Goal: Task Accomplishment & Management: Complete application form

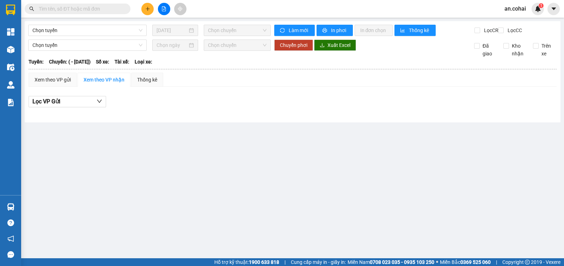
type input "[DATE]"
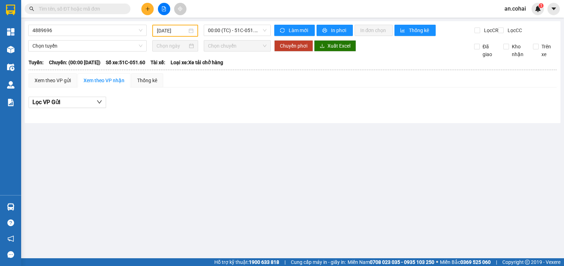
click at [119, 8] on input "text" at bounding box center [80, 9] width 83 height 8
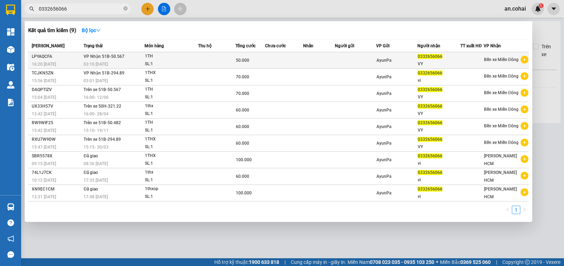
type input "0332656066"
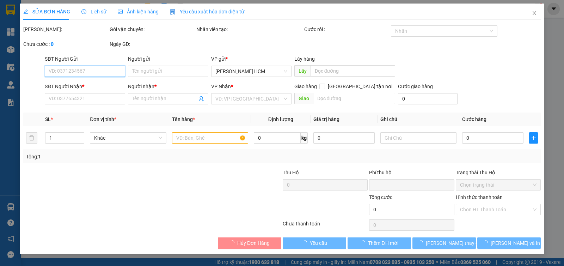
type input "0332656066"
type input "VY"
type input "0"
type input "50.000"
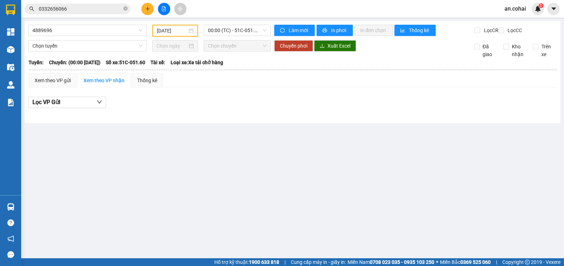
click at [87, 15] on div "Kết quả tìm kiếm ( 9 ) Bộ lọc Mã ĐH Trạng thái Món hàng Thu hộ Tổng cước Chưa c…" at bounding box center [282, 9] width 564 height 18
click at [86, 13] on span "0332656066" at bounding box center [78, 9] width 106 height 11
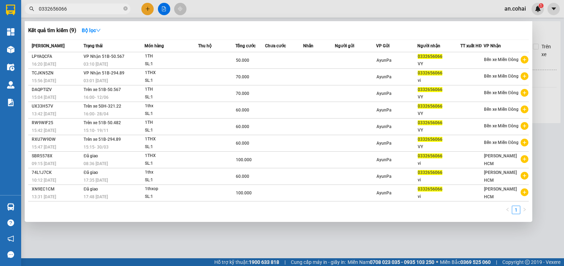
click at [230, 12] on div at bounding box center [282, 133] width 564 height 266
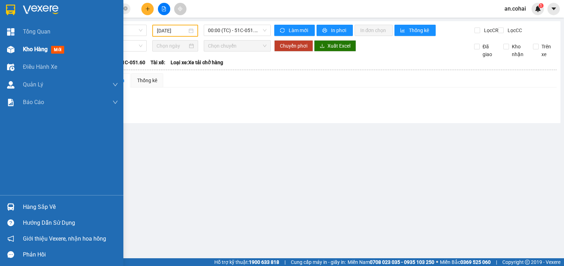
click at [18, 48] on div "Kho hàng mới" at bounding box center [61, 50] width 123 height 18
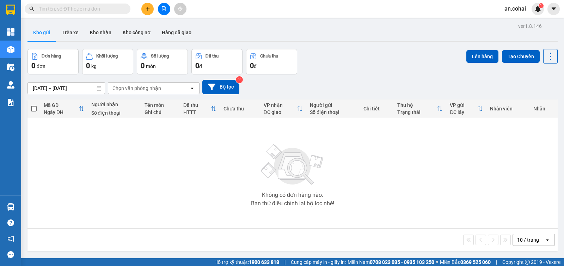
click at [112, 7] on input "text" at bounding box center [80, 9] width 83 height 8
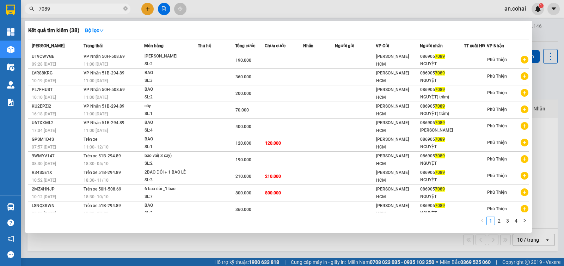
type input "7089"
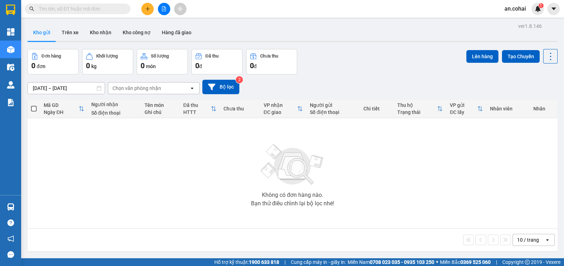
click at [107, 7] on input "text" at bounding box center [80, 9] width 83 height 8
click at [167, 10] on button at bounding box center [164, 9] width 12 height 12
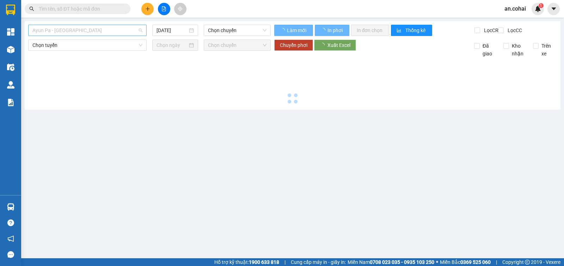
click at [75, 32] on span "Ayun Pa - Sài Gòn" at bounding box center [87, 30] width 110 height 11
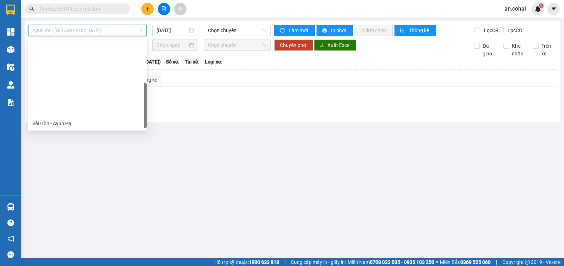
scroll to position [101, 0]
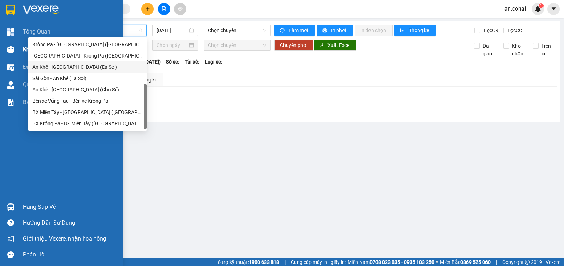
click at [16, 50] on div at bounding box center [11, 49] width 12 height 12
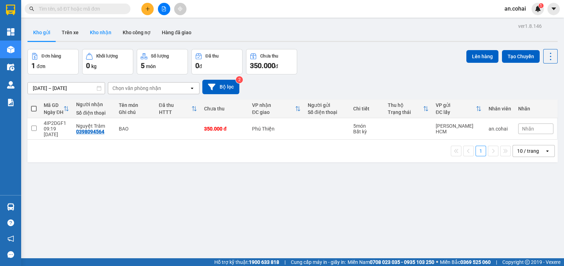
click at [111, 37] on button "Kho nhận" at bounding box center [100, 32] width 33 height 17
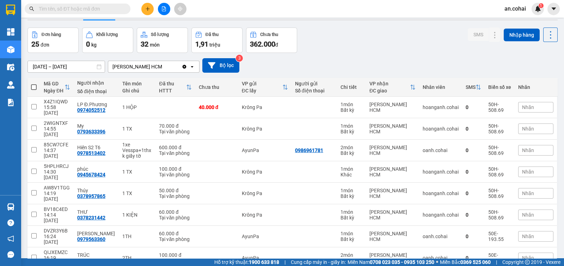
scroll to position [8, 0]
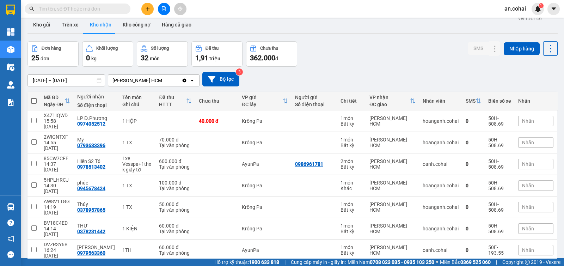
click at [102, 13] on span at bounding box center [78, 9] width 106 height 11
click at [101, 9] on input "text" at bounding box center [80, 9] width 83 height 8
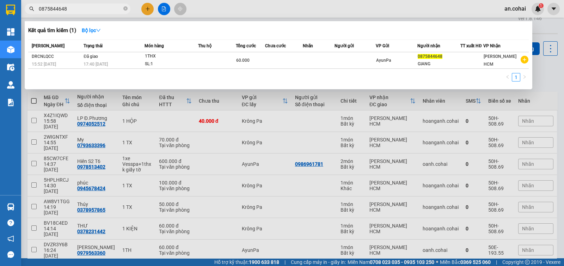
type input "0875844648"
click at [283, 11] on div at bounding box center [282, 133] width 564 height 266
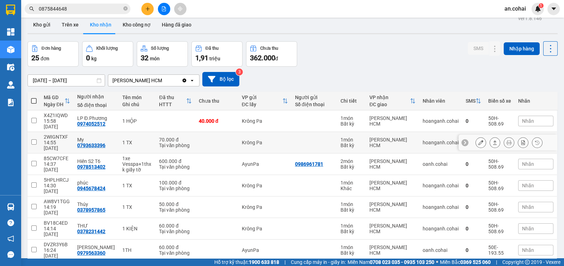
scroll to position [52, 0]
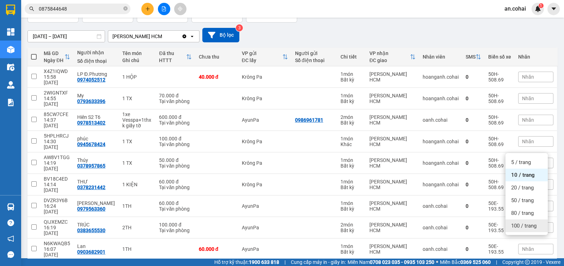
click at [514, 225] on span "100 / trang" at bounding box center [523, 225] width 25 height 7
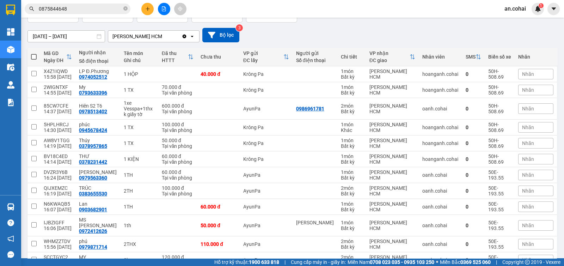
scroll to position [311, 0]
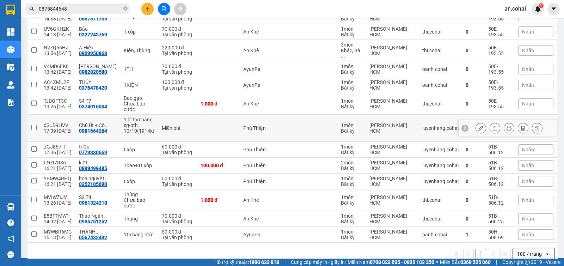
click at [492, 125] on icon at bounding box center [494, 127] width 5 height 5
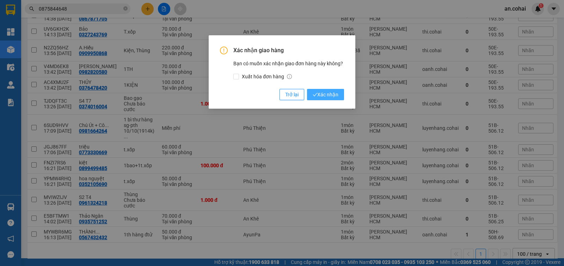
click at [315, 95] on icon "check" at bounding box center [314, 94] width 5 height 5
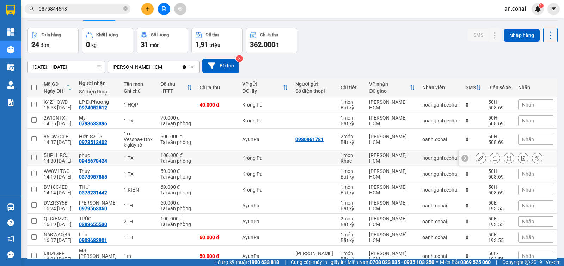
scroll to position [0, 0]
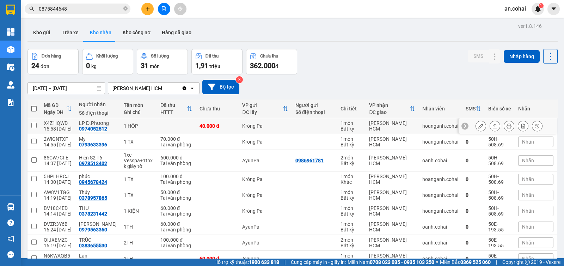
click at [124, 126] on div "1 HỘP" at bounding box center [139, 126] width 30 height 6
checkbox input "true"
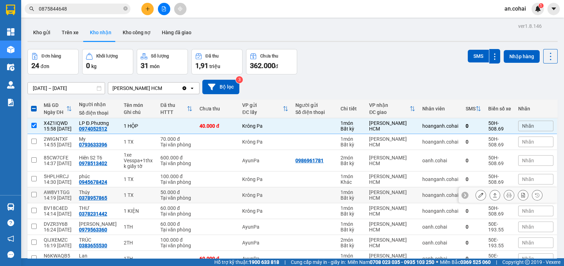
click at [91, 195] on div "0378957865" at bounding box center [93, 198] width 28 height 6
click at [59, 195] on div "14:19 11/10" at bounding box center [58, 198] width 28 height 6
checkbox input "true"
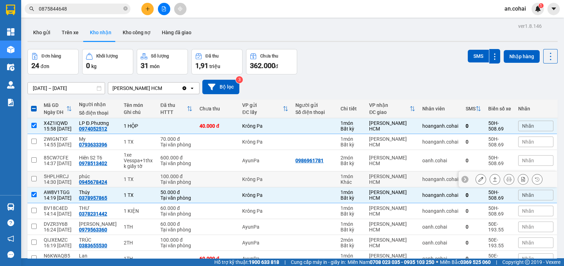
click at [50, 180] on div "14:30 11/10" at bounding box center [58, 182] width 28 height 6
checkbox input "true"
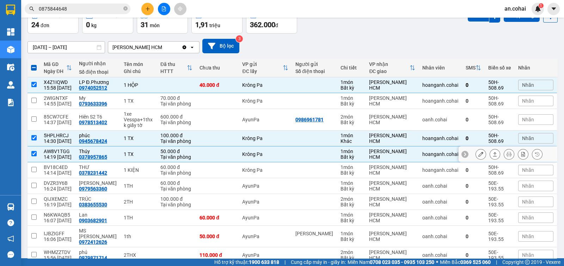
scroll to position [88, 0]
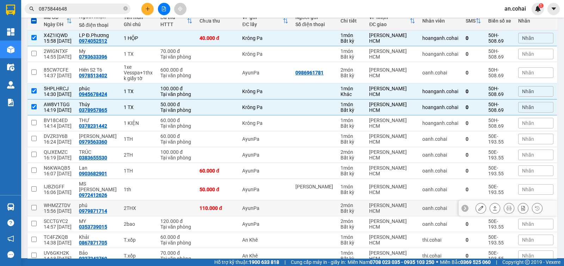
click at [67, 208] on div "15:56 11/10" at bounding box center [58, 211] width 28 height 6
checkbox input "true"
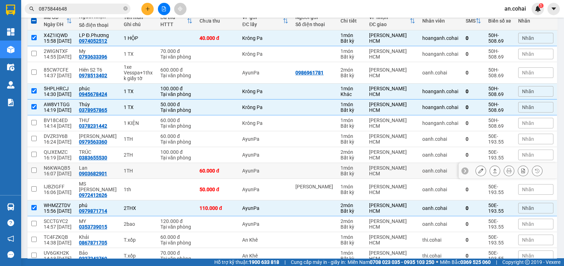
click at [58, 173] on div "16:07 11/10" at bounding box center [58, 174] width 28 height 6
checkbox input "true"
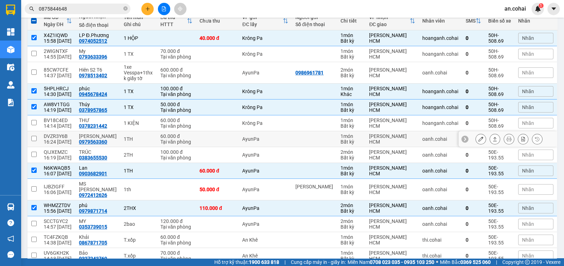
click at [66, 139] on div "16:24 11/10" at bounding box center [58, 142] width 28 height 6
checkbox input "true"
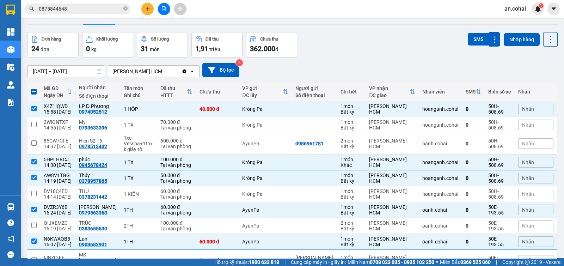
scroll to position [0, 0]
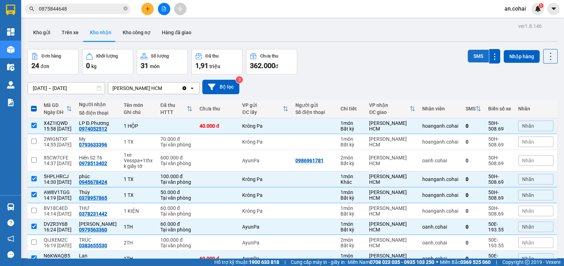
click at [467, 57] on button "SMS" at bounding box center [477, 56] width 21 height 13
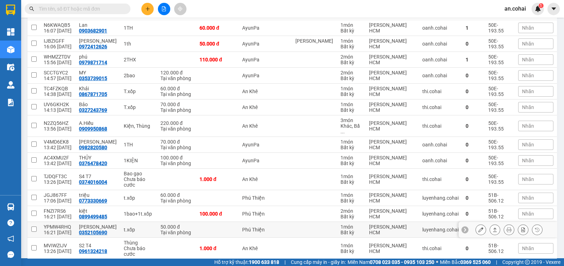
scroll to position [264, 0]
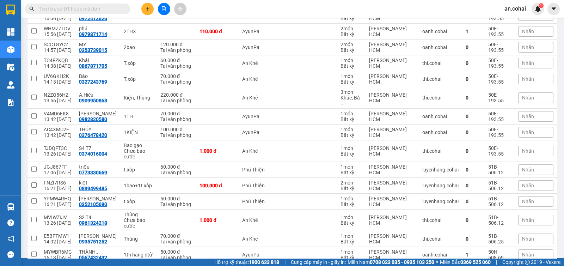
drag, startPoint x: 314, startPoint y: 187, endPoint x: 17, endPoint y: 125, distance: 304.2
click at [17, 125] on div "[PERSON_NAME] Kho hàng mới Điều [PERSON_NAME] xe [PERSON_NAME] [PERSON_NAME] th…" at bounding box center [10, 109] width 21 height 172
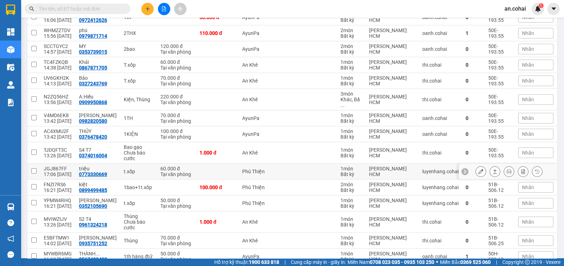
scroll to position [284, 0]
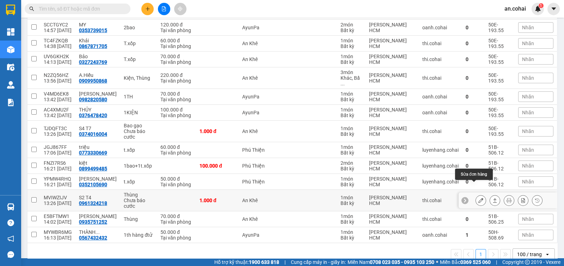
click at [476, 194] on button at bounding box center [481, 200] width 10 height 12
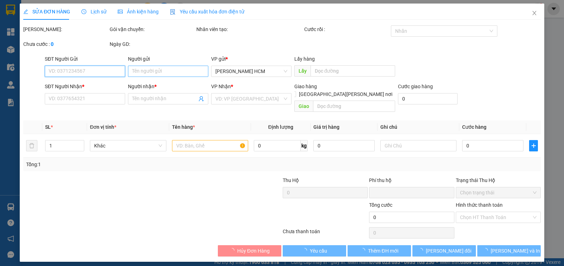
type input "0961324218"
type input "S2 T4"
type input "0"
type input "1.000"
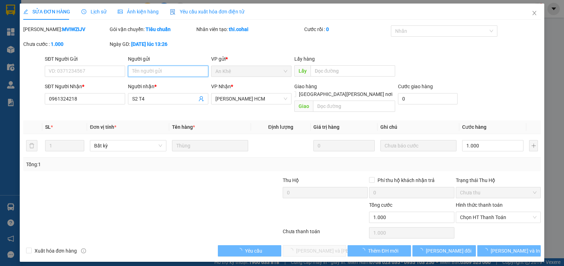
click at [181, 73] on input "Người gửi" at bounding box center [168, 71] width 80 height 11
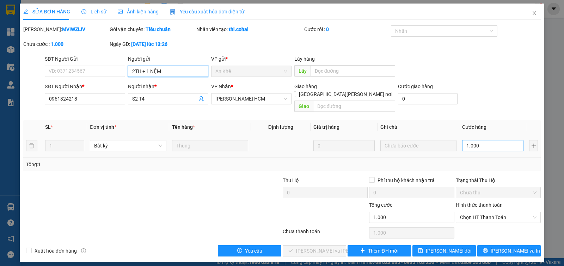
type input "2TH + 1 NỆM"
click at [497, 141] on input "1.000" at bounding box center [492, 145] width 61 height 11
type input "0"
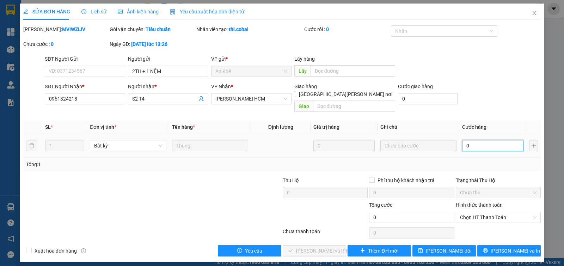
type input "2"
type input "002"
type input "25"
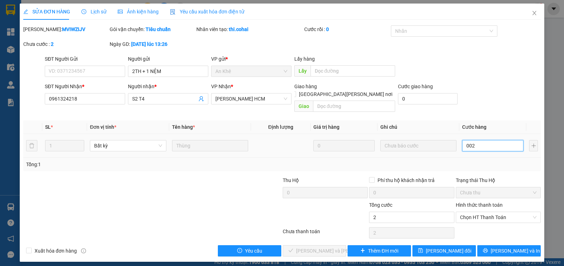
type input "0.025"
type input "250"
type input "00.250"
click at [498, 106] on div "SĐT Người Nhận * 0961324218 Người nhận * S2 T4 VP Nhận * Trần Phú HCM Giao hàng…" at bounding box center [292, 98] width 498 height 32
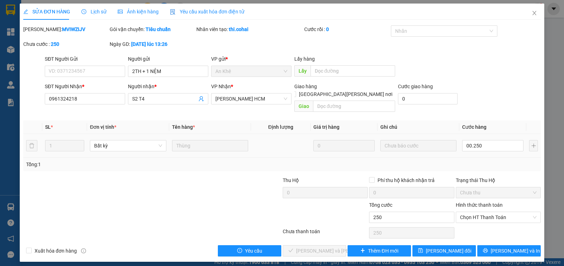
type input "250.000"
click at [425, 33] on div at bounding box center [440, 31] width 96 height 8
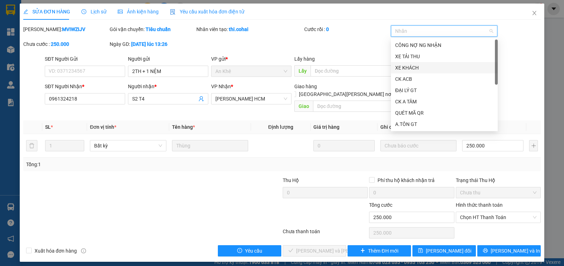
click at [410, 67] on div "XE KHÁCH" at bounding box center [444, 68] width 98 height 8
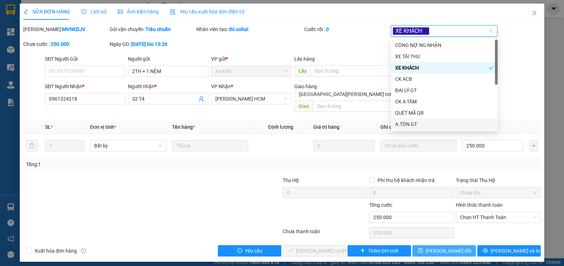
click at [446, 247] on span "[PERSON_NAME] thay đổi" at bounding box center [448, 251] width 45 height 8
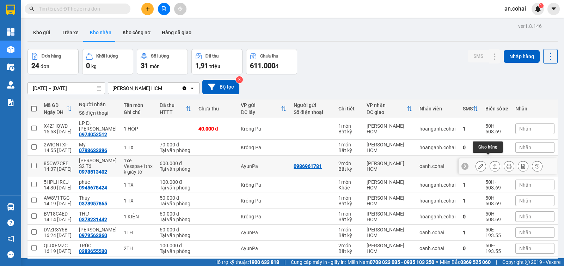
click at [490, 161] on button at bounding box center [495, 166] width 10 height 12
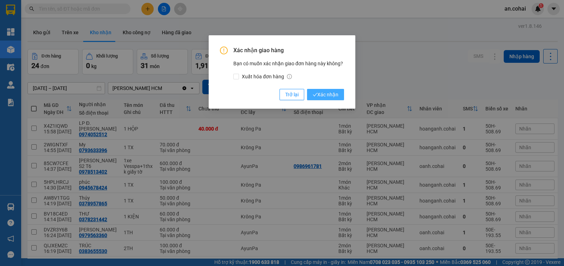
click at [330, 95] on span "Xác nhận" at bounding box center [325, 95] width 26 height 8
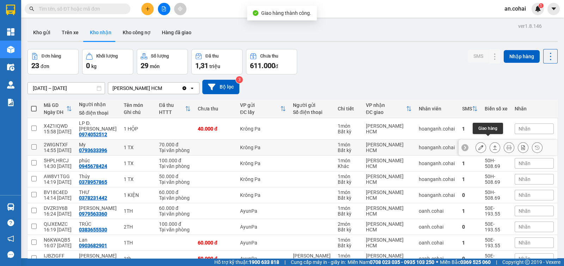
click at [493, 145] on icon at bounding box center [495, 147] width 4 height 4
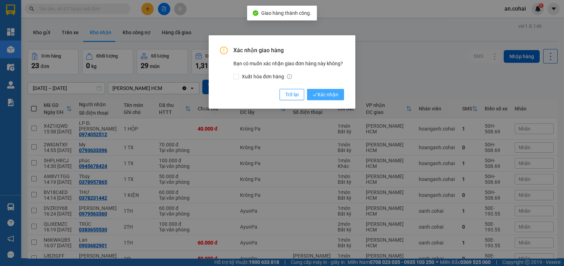
click at [315, 90] on button "Xác nhận" at bounding box center [325, 94] width 37 height 11
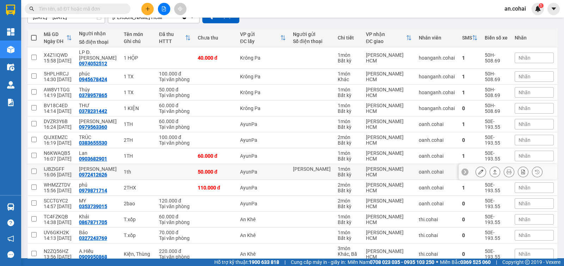
scroll to position [247, 0]
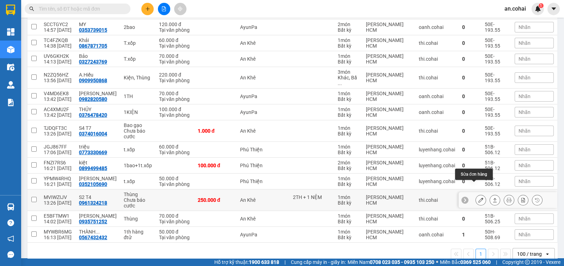
click at [476, 194] on button at bounding box center [481, 200] width 10 height 12
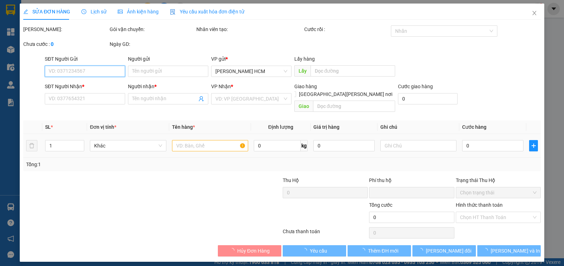
type input "2TH + 1 NỆM"
type input "0961324218"
type input "S2 T4"
type input "0"
type input "250.000"
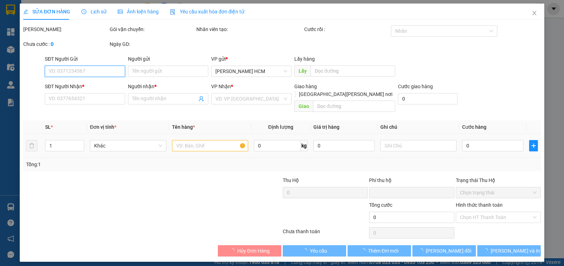
type input "250.000"
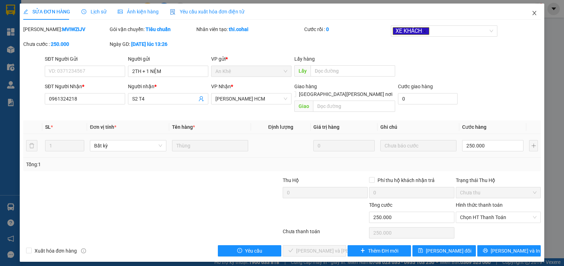
click at [533, 13] on icon "close" at bounding box center [534, 13] width 6 height 6
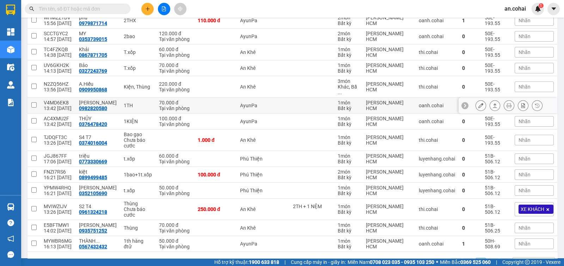
scroll to position [247, 0]
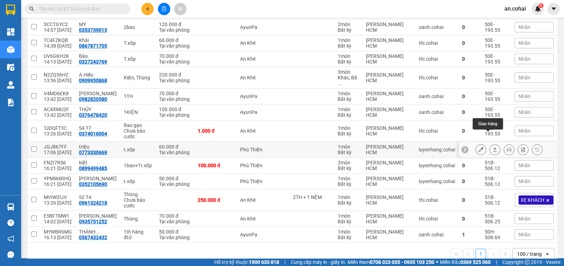
click at [492, 147] on icon at bounding box center [494, 149] width 5 height 5
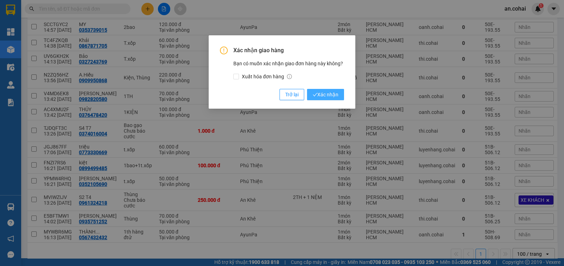
click at [335, 94] on span "Xác nhận" at bounding box center [325, 95] width 26 height 8
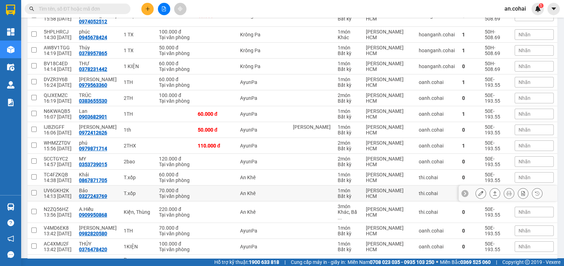
scroll to position [99, 0]
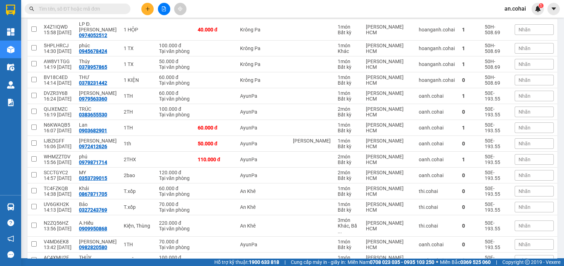
click at [149, 14] on button at bounding box center [147, 9] width 12 height 12
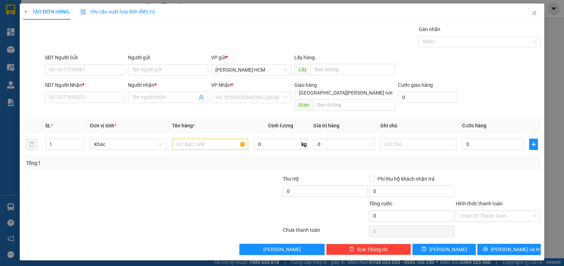
click at [111, 108] on div "Transit Pickup Surcharge Ids Transit Deliver Surcharge Ids Transit Deliver Surc…" at bounding box center [281, 139] width 517 height 229
click at [111, 100] on input "SĐT Người Nhận *" at bounding box center [85, 97] width 80 height 11
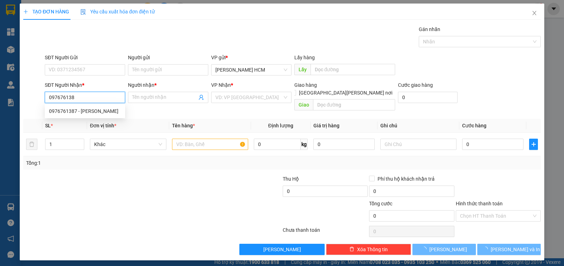
type input "0976761387"
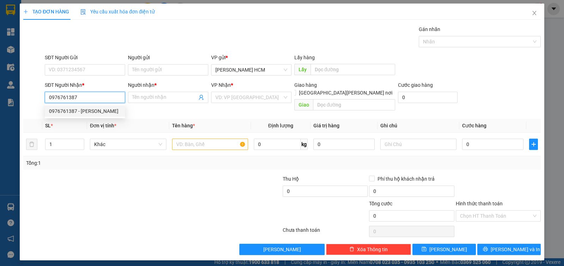
click at [109, 108] on div "0976761387 - Phúc" at bounding box center [85, 111] width 72 height 8
type input "Phúc"
type input "0976761387"
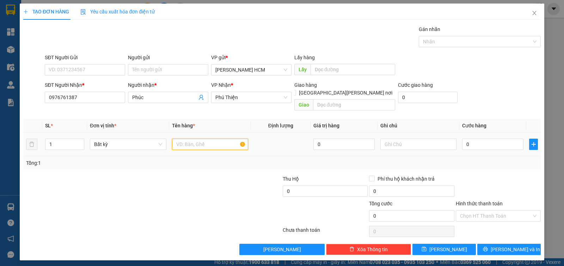
click at [196, 138] on input "text" at bounding box center [210, 143] width 76 height 11
type input "THÙNG"
click at [476, 138] on input "0" at bounding box center [492, 143] width 61 height 11
type input "005"
type input "5"
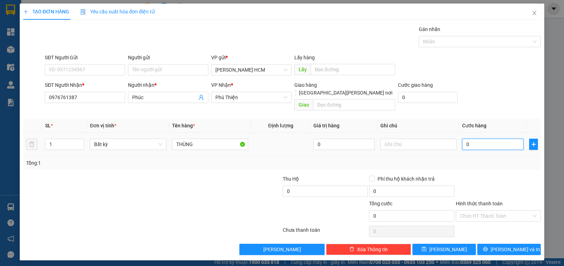
type input "5"
type input "0.050"
type input "50"
click at [508, 210] on input "Hình thức thanh toán" at bounding box center [496, 215] width 72 height 11
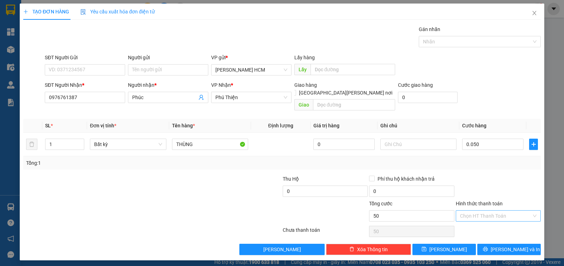
type input "50.000"
click at [508, 217] on div "Tại văn phòng" at bounding box center [498, 221] width 76 height 8
type input "0"
click at [520, 245] on span "[PERSON_NAME] và In" at bounding box center [514, 249] width 49 height 8
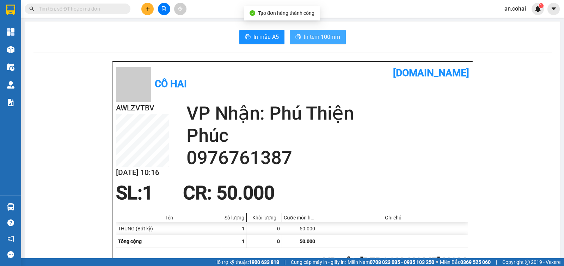
click at [332, 40] on span "In tem 100mm" at bounding box center [322, 36] width 36 height 9
